Goal: Transaction & Acquisition: Subscribe to service/newsletter

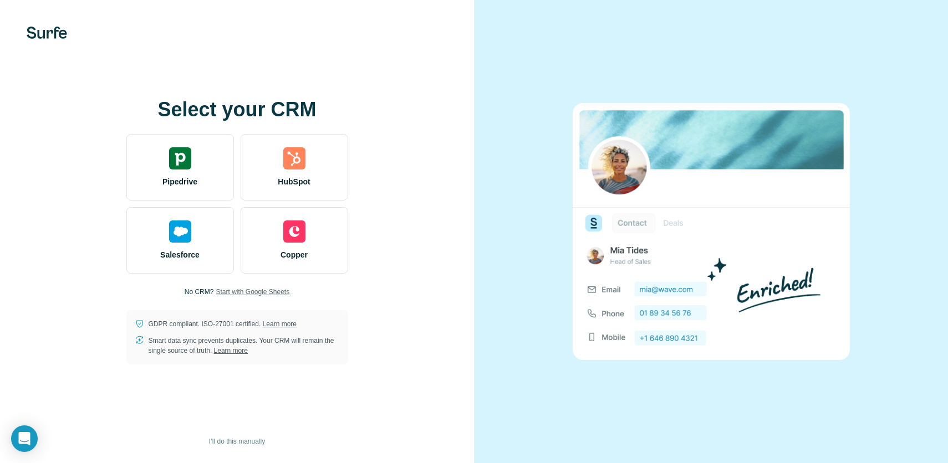
click at [246, 295] on span "Start with Google Sheets" at bounding box center [253, 292] width 74 height 10
